Goal: Information Seeking & Learning: Learn about a topic

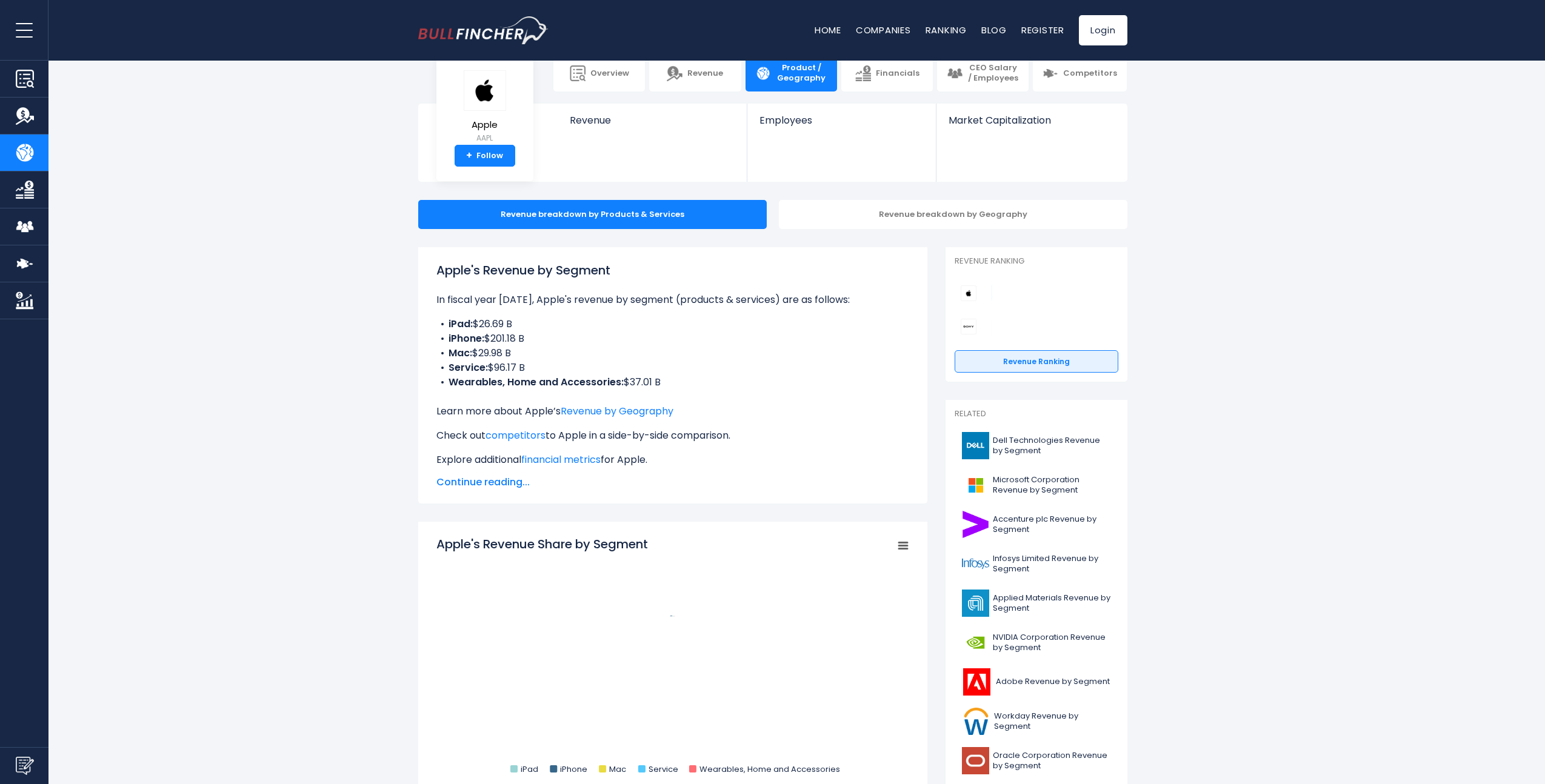
scroll to position [121, 0]
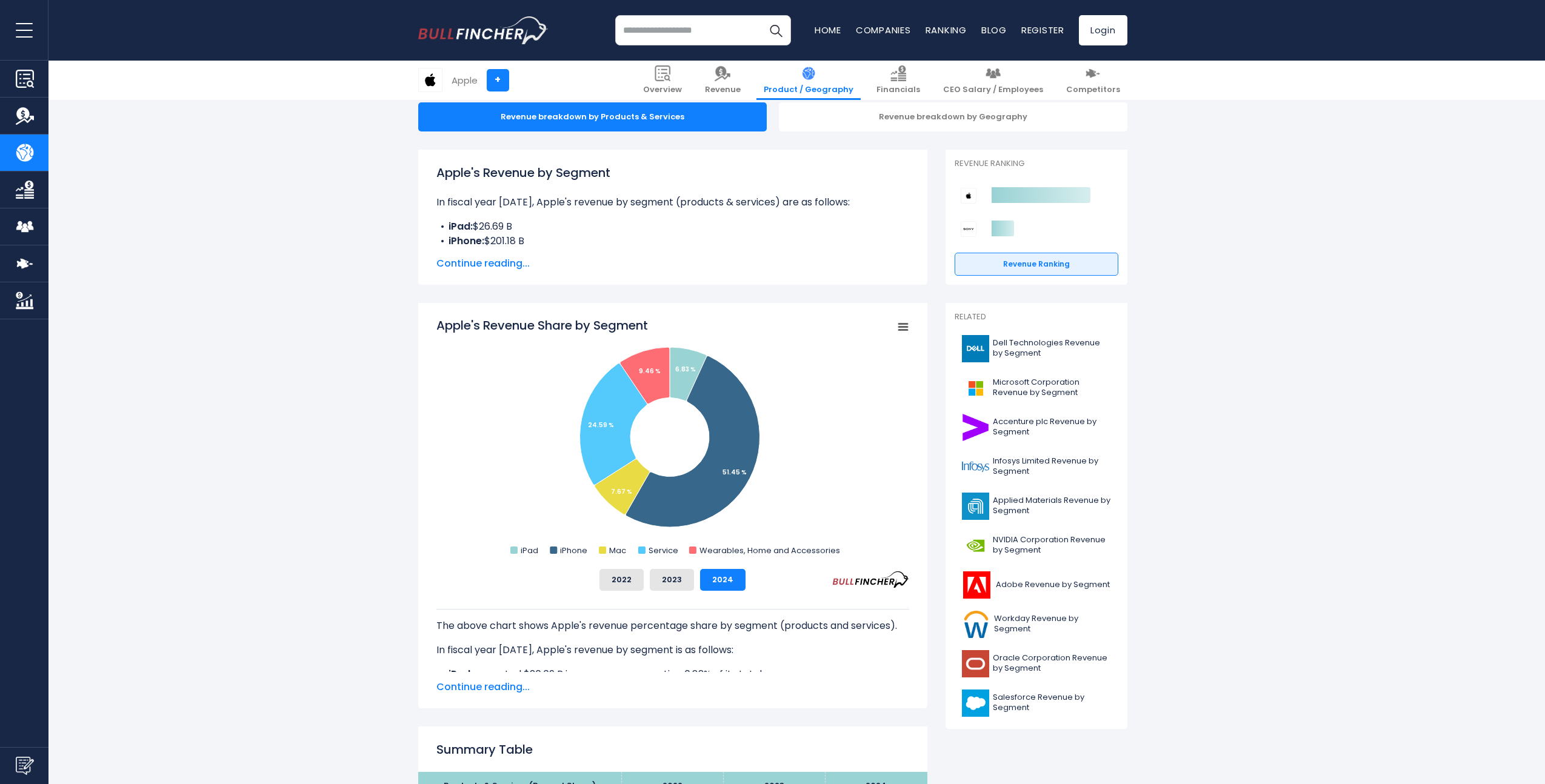
click at [447, 258] on span "Continue reading..." at bounding box center [672, 263] width 472 height 14
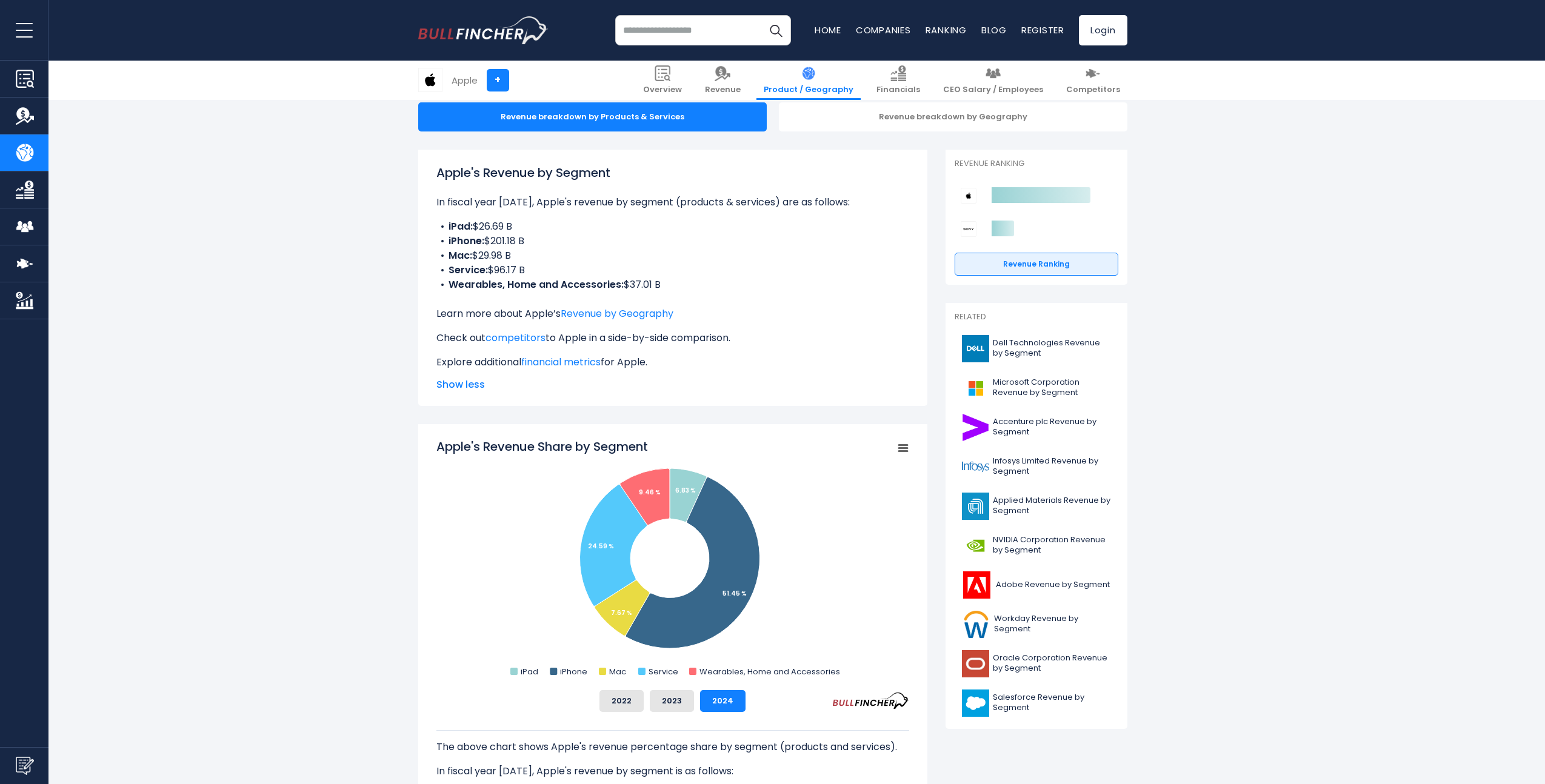
drag, startPoint x: 447, startPoint y: 236, endPoint x: 515, endPoint y: 252, distance: 69.9
click at [514, 252] on ul "iPad: $26.69 B iPhone: $201.18 B Mac: $29.98 B Service: $96.17 B Wearables, Hom…" at bounding box center [672, 255] width 472 height 73
drag, startPoint x: 544, startPoint y: 266, endPoint x: 419, endPoint y: 278, distance: 125.6
click at [419, 278] on div "Apple's Revenue by Segment In fiscal year [DATE], Apple's revenue by segment (p…" at bounding box center [673, 278] width 509 height 256
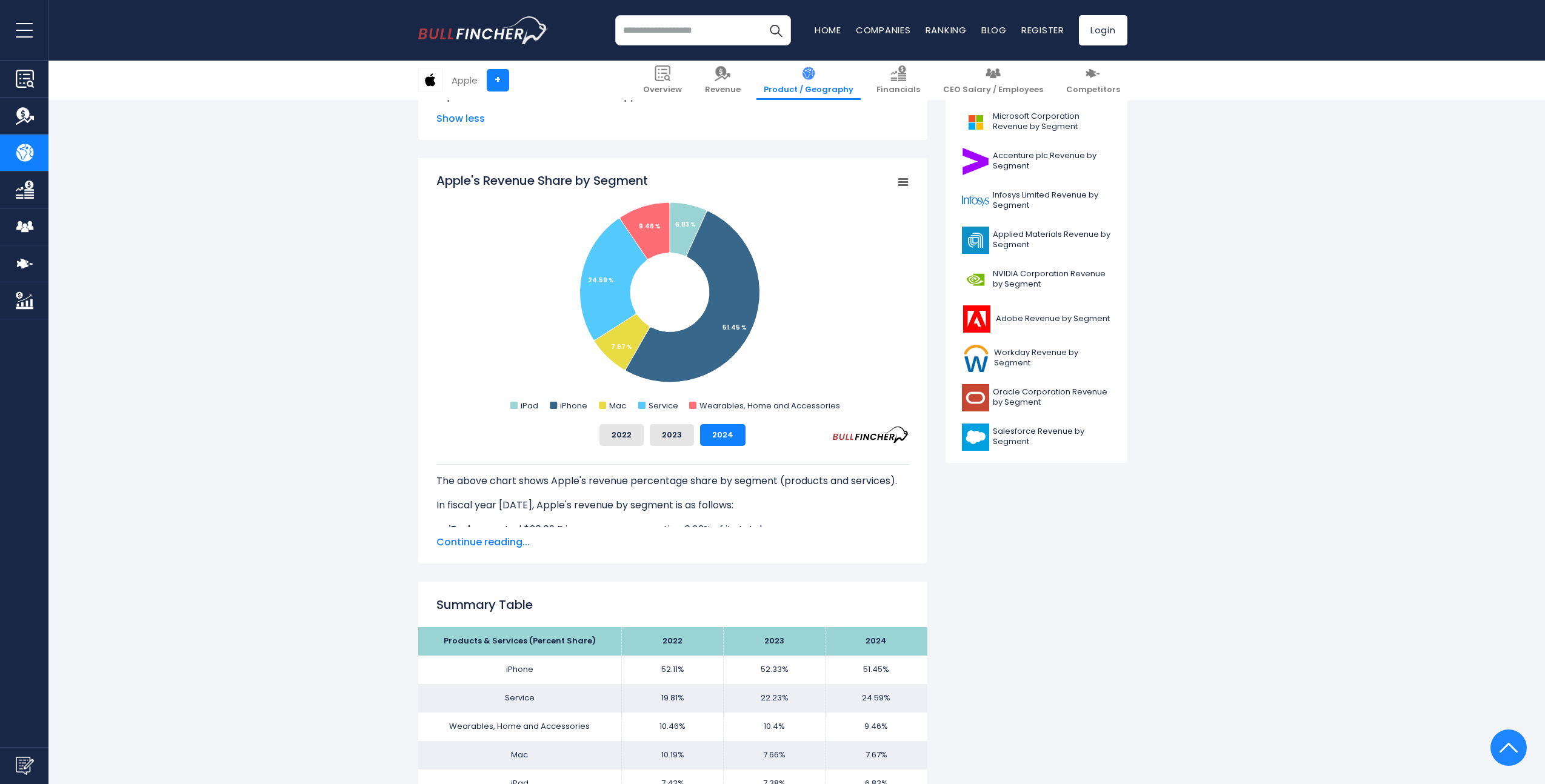
scroll to position [663, 0]
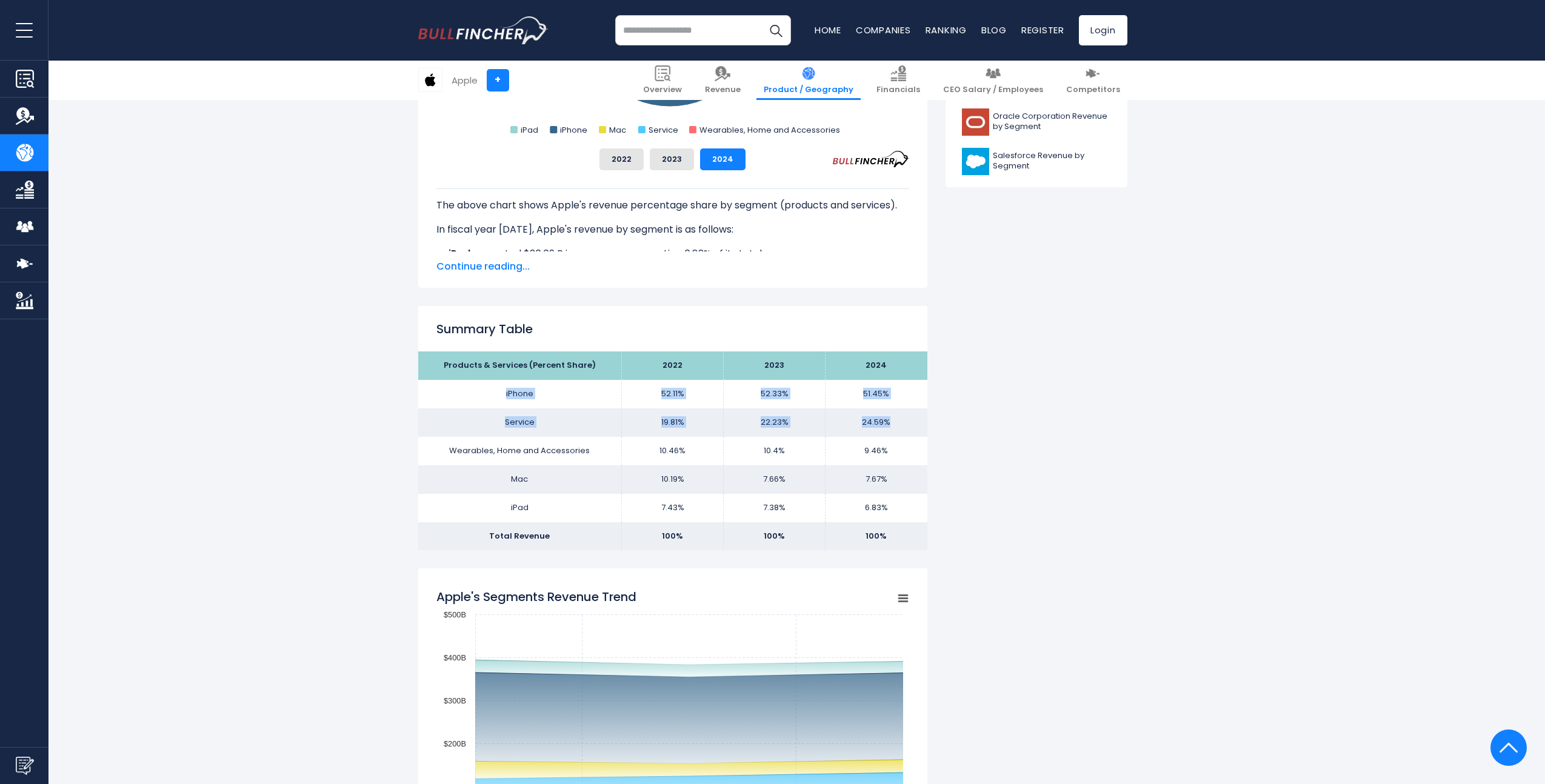
drag, startPoint x: 488, startPoint y: 399, endPoint x: 912, endPoint y: 420, distance: 424.5
click at [912, 420] on tbody "Products & Services (Percent Share) 2022 2023 2024 iPhone 52.11% 52.33% Service…" at bounding box center [673, 451] width 509 height 199
drag, startPoint x: 904, startPoint y: 423, endPoint x: 496, endPoint y: 411, distance: 408.2
click at [496, 411] on tr "Service 19.81% 22.23% 24.59%" at bounding box center [673, 422] width 509 height 28
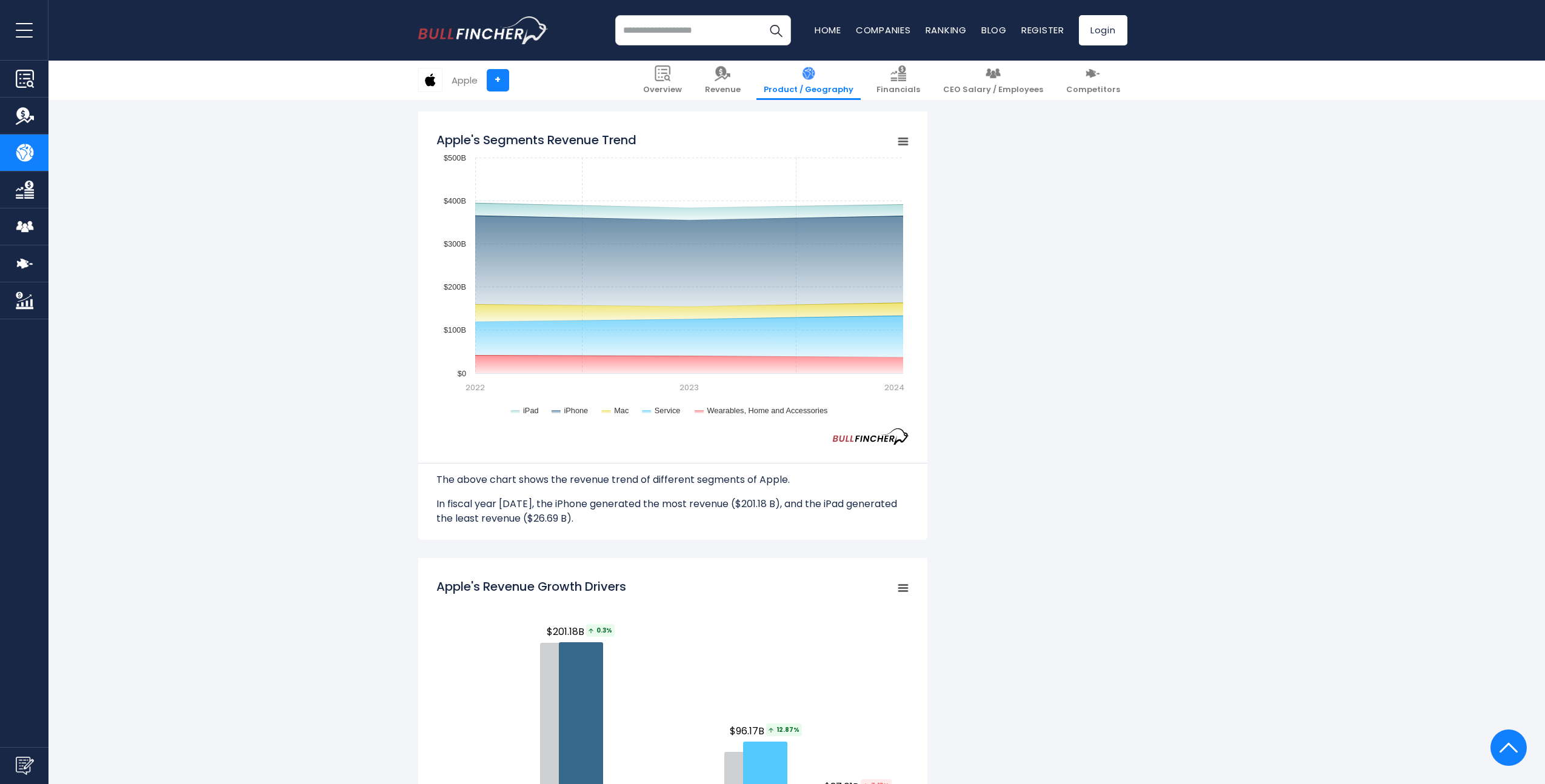
scroll to position [1342, 0]
